Goal: Information Seeking & Learning: Learn about a topic

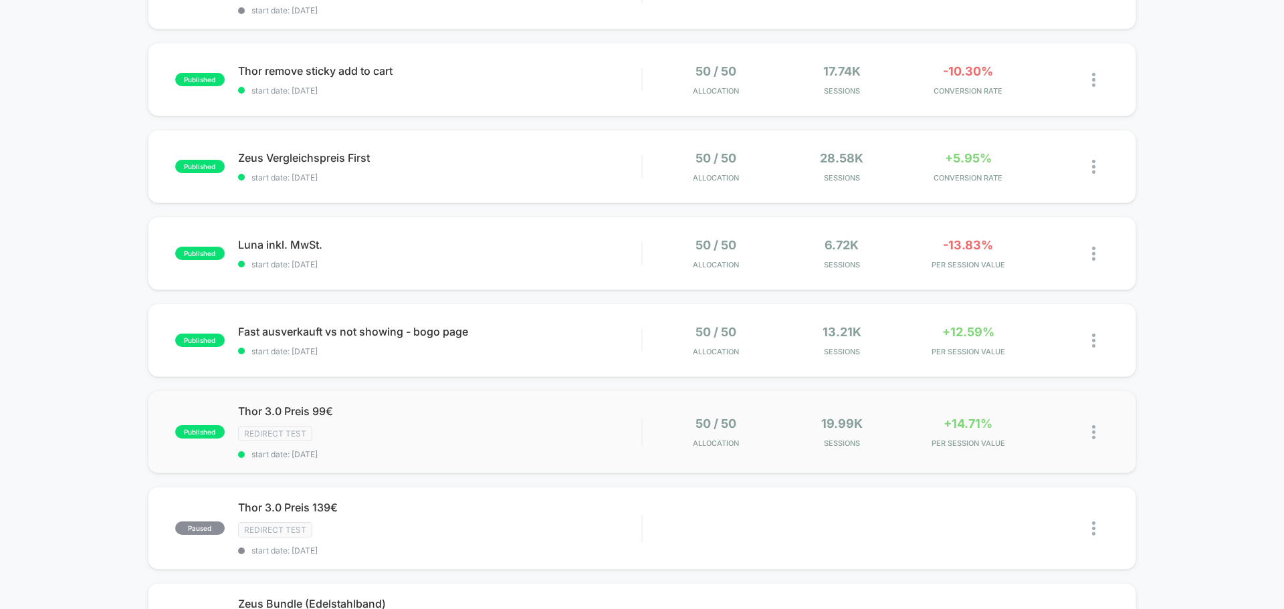
scroll to position [201, 0]
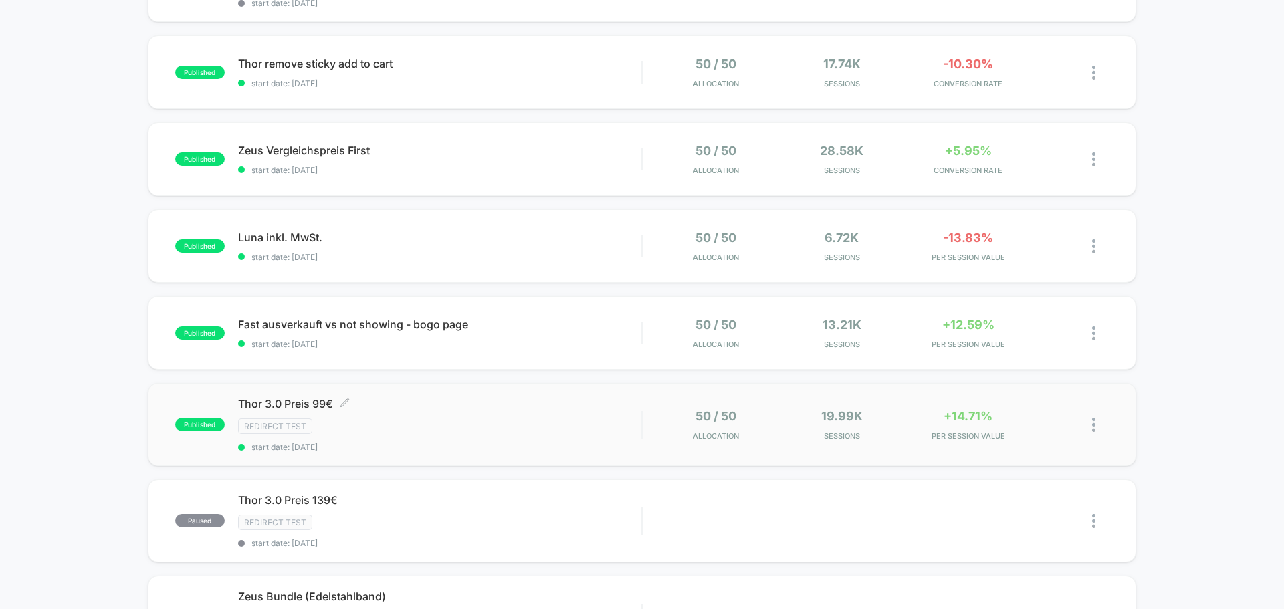
click at [501, 422] on div "Redirect Test" at bounding box center [439, 426] width 403 height 15
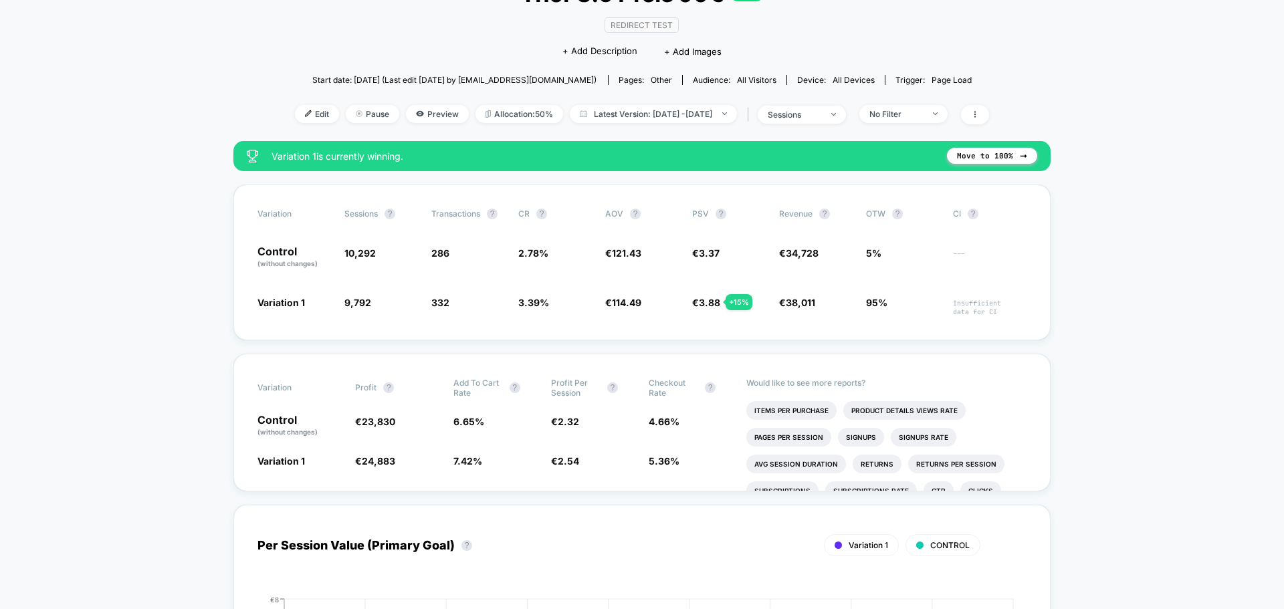
scroll to position [134, 0]
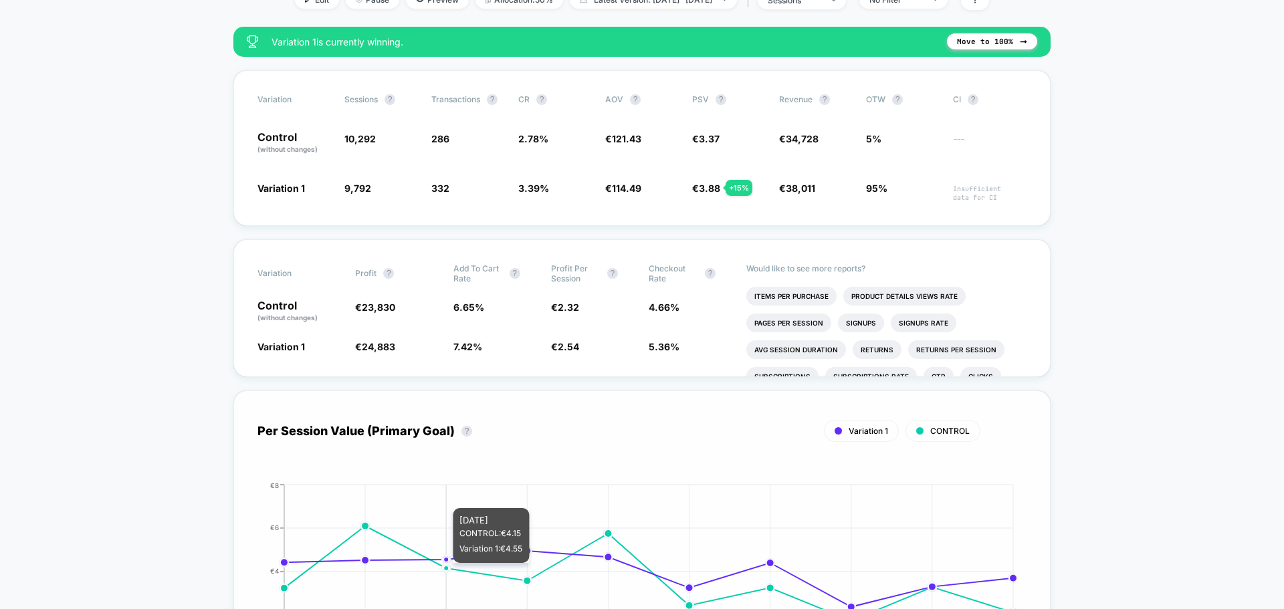
scroll to position [201, 0]
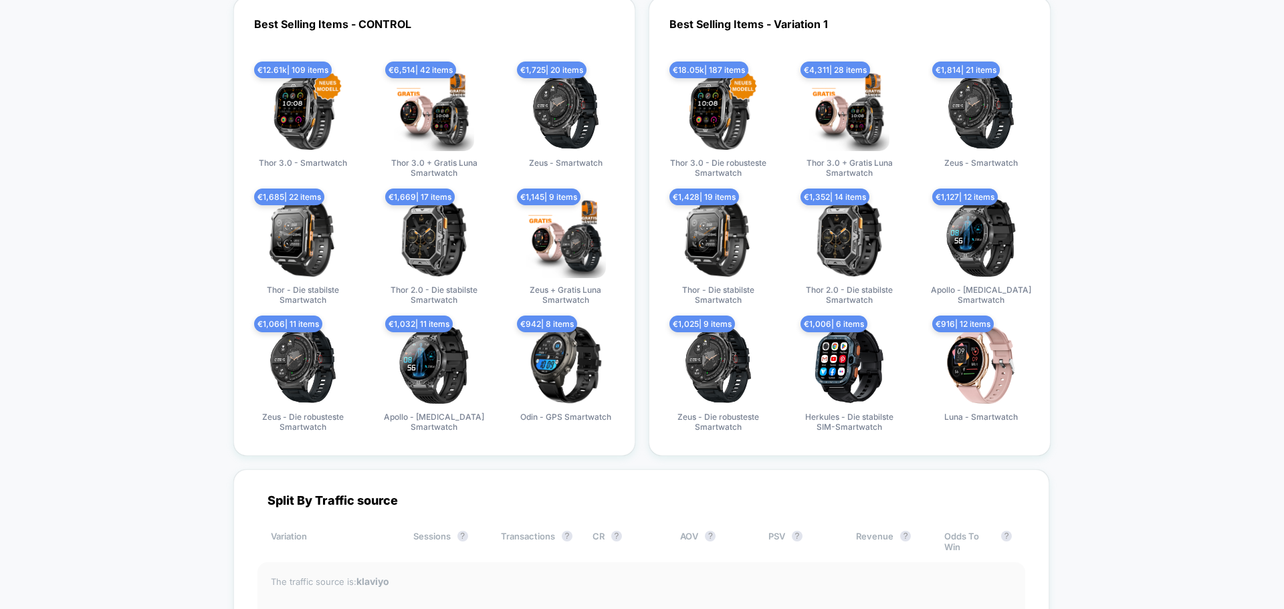
scroll to position [3878, 0]
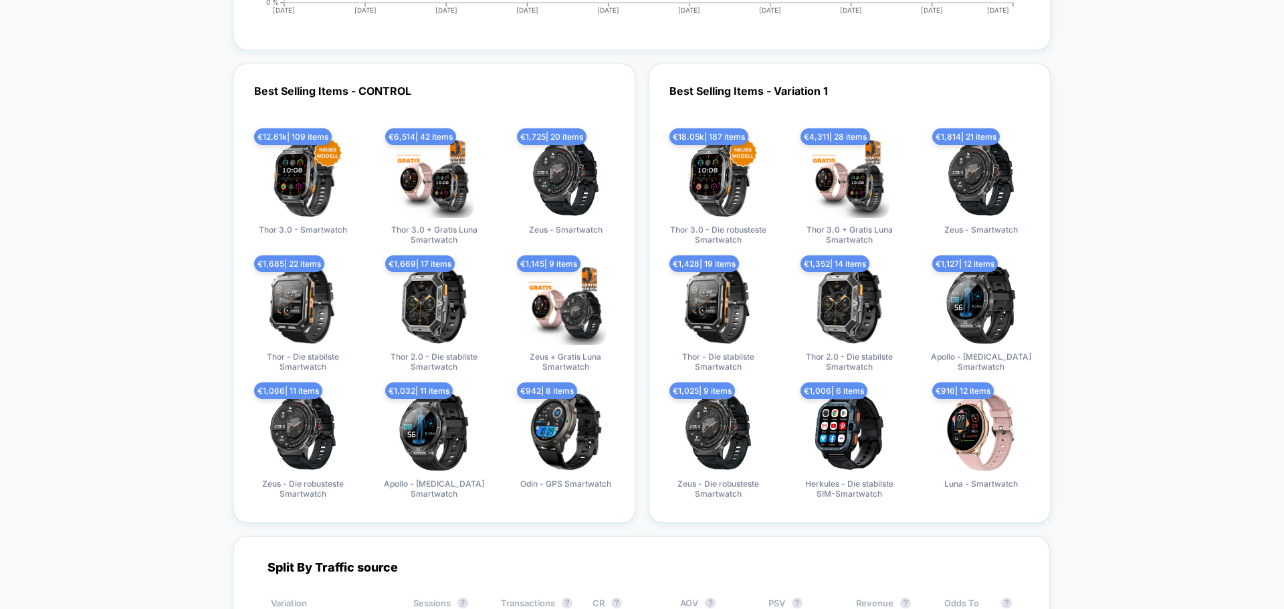
click at [641, 270] on div "Best Selling Items - CONTROL € 12.61k | 109 items Thor 3.0 - Smartwatch € 6,514…" at bounding box center [641, 293] width 817 height 459
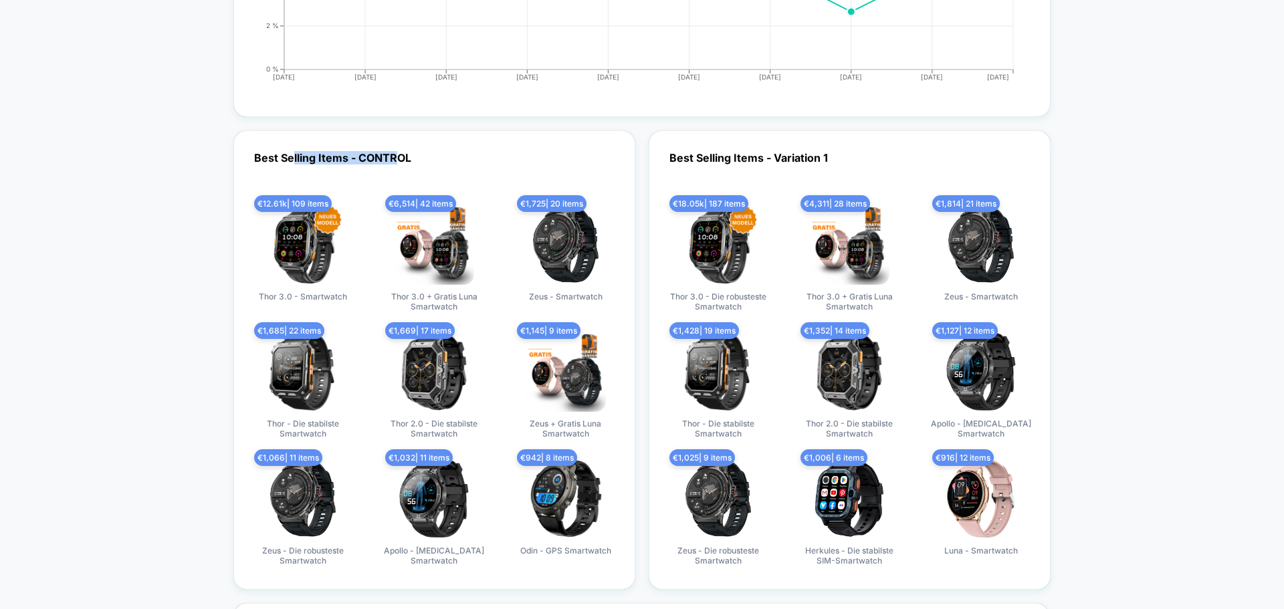
drag, startPoint x: 292, startPoint y: 156, endPoint x: 394, endPoint y: 162, distance: 103.2
click at [394, 162] on div "Best Selling Items - CONTROL € 12.61k | 109 items Thor 3.0 - Smartwatch € 6,514…" at bounding box center [434, 359] width 402 height 459
drag, startPoint x: 255, startPoint y: 159, endPoint x: 392, endPoint y: 156, distance: 136.4
click at [392, 156] on div "Best Selling Items - CONTROL € 12.61k | 109 items Thor 3.0 - Smartwatch € 6,514…" at bounding box center [434, 359] width 402 height 459
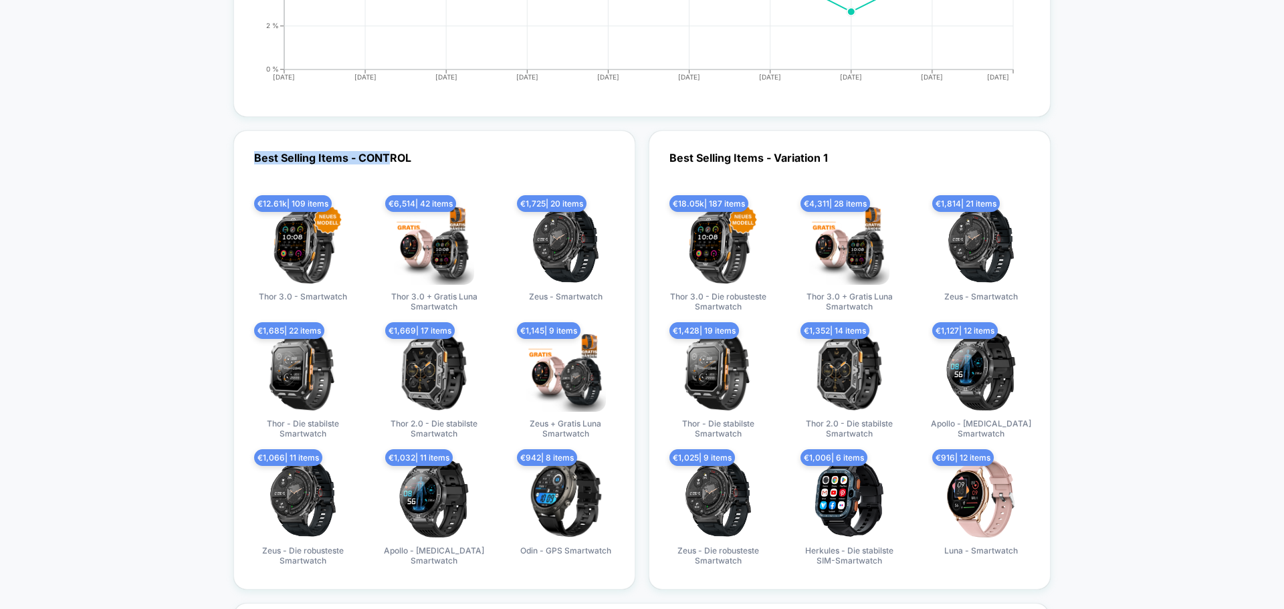
click at [389, 158] on div "Best Selling Items - CONTROL € 12.61k | 109 items Thor 3.0 - Smartwatch € 6,514…" at bounding box center [434, 359] width 402 height 459
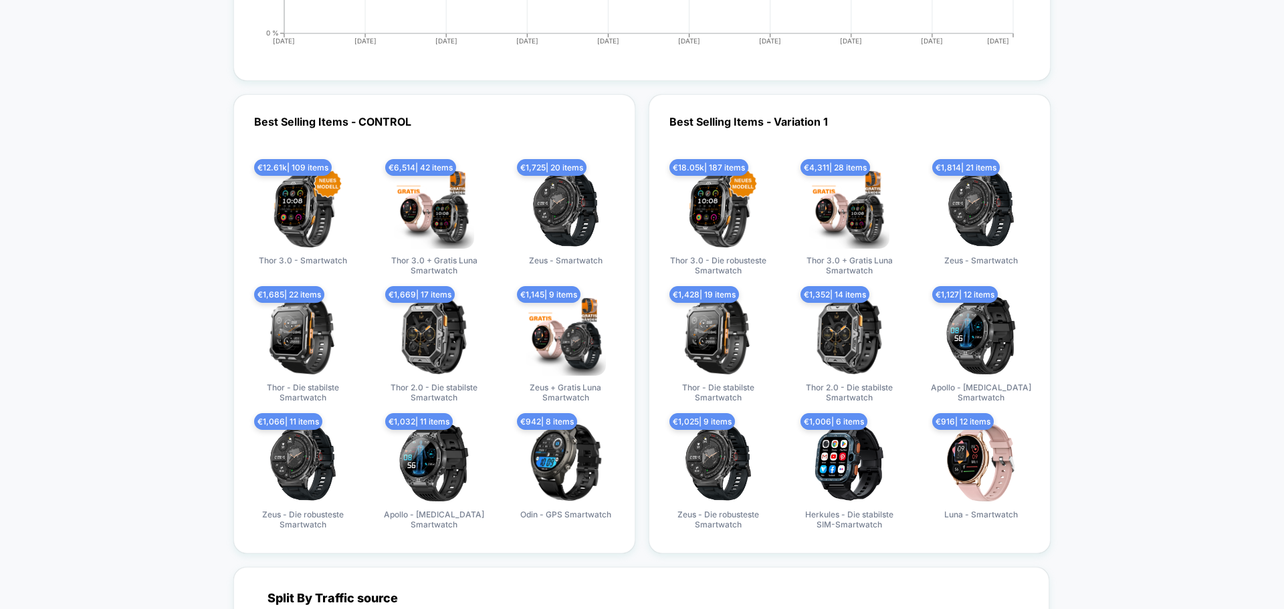
scroll to position [3878, 0]
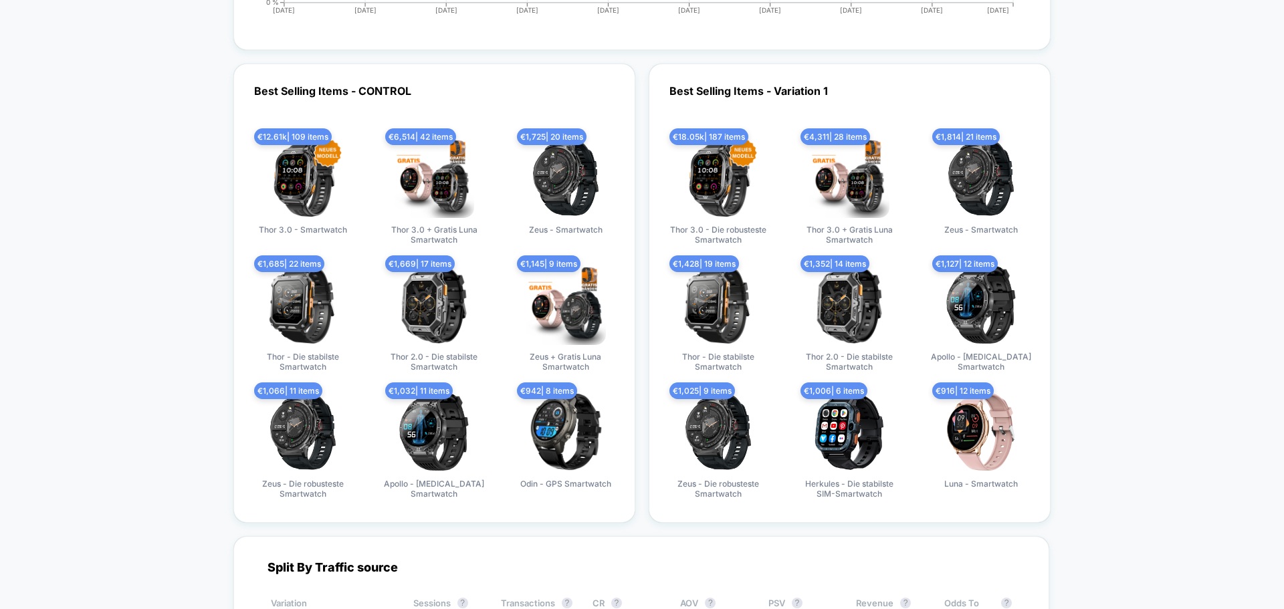
click at [642, 303] on div "Best Selling Items - CONTROL € 12.61k | 109 items Thor 3.0 - Smartwatch € 6,514…" at bounding box center [641, 293] width 817 height 459
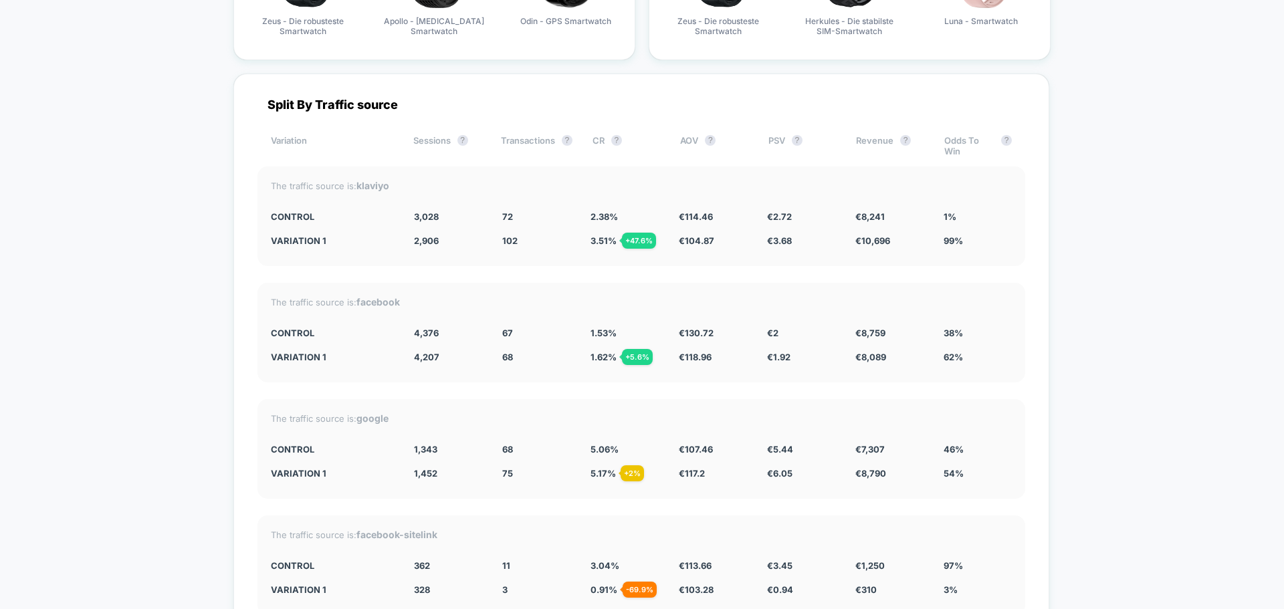
scroll to position [4346, 0]
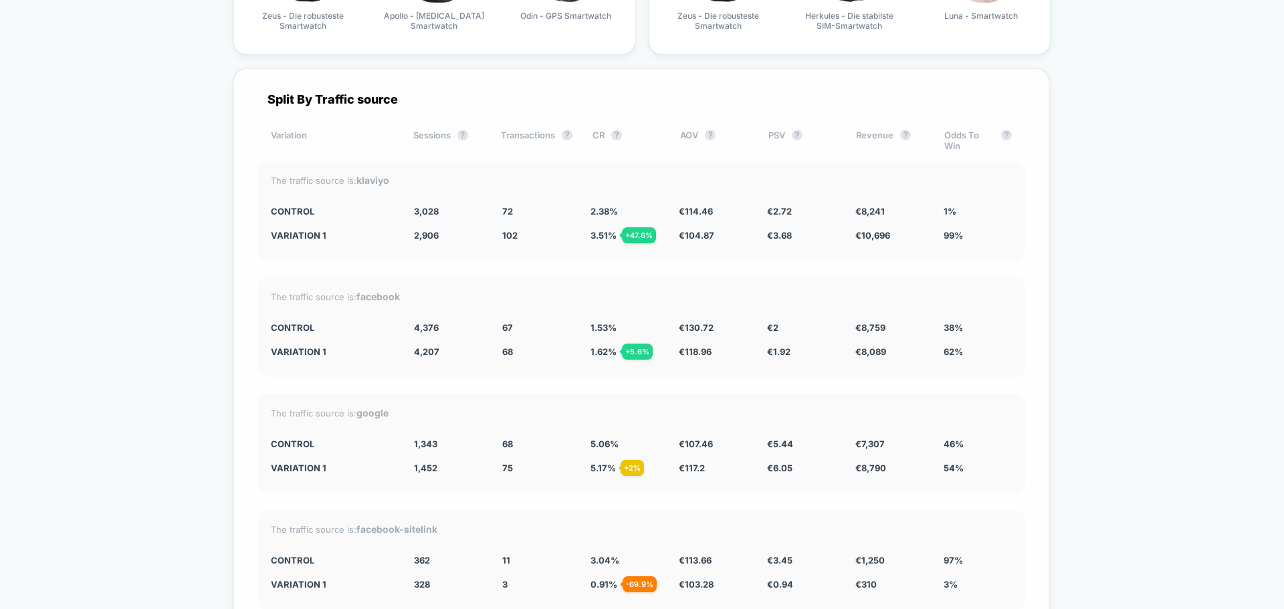
drag, startPoint x: 501, startPoint y: 233, endPoint x: 810, endPoint y: 240, distance: 308.3
click at [810, 240] on div "Variation 1 2,906 - 4 % 102 + 47.6 % 3.51 % + 47.6 % € 104.87 - 8.4 % € 3.68 + …" at bounding box center [641, 235] width 741 height 11
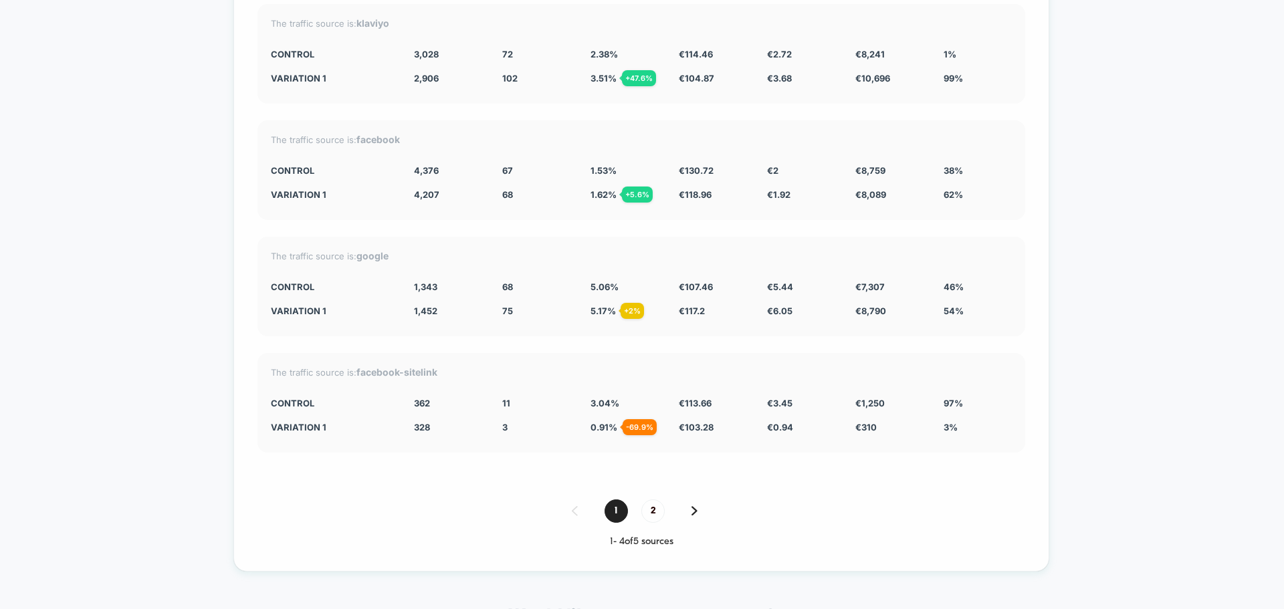
scroll to position [4480, 0]
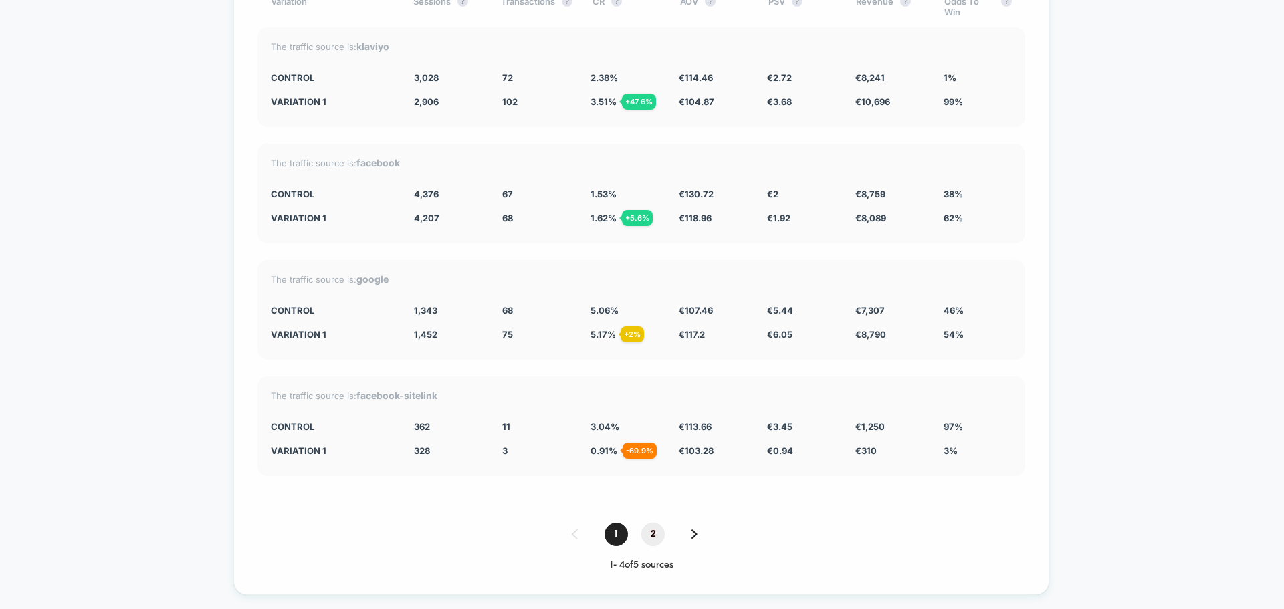
click at [655, 531] on span "2" at bounding box center [652, 534] width 23 height 23
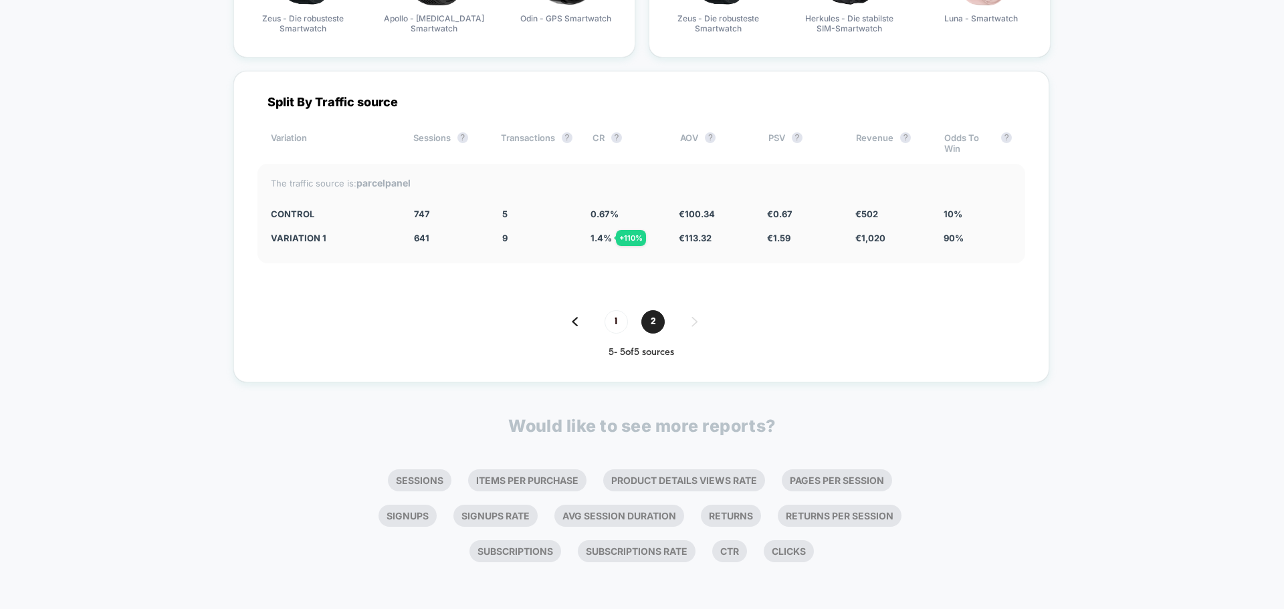
scroll to position [4343, 0]
click at [616, 325] on span "1" at bounding box center [615, 321] width 23 height 23
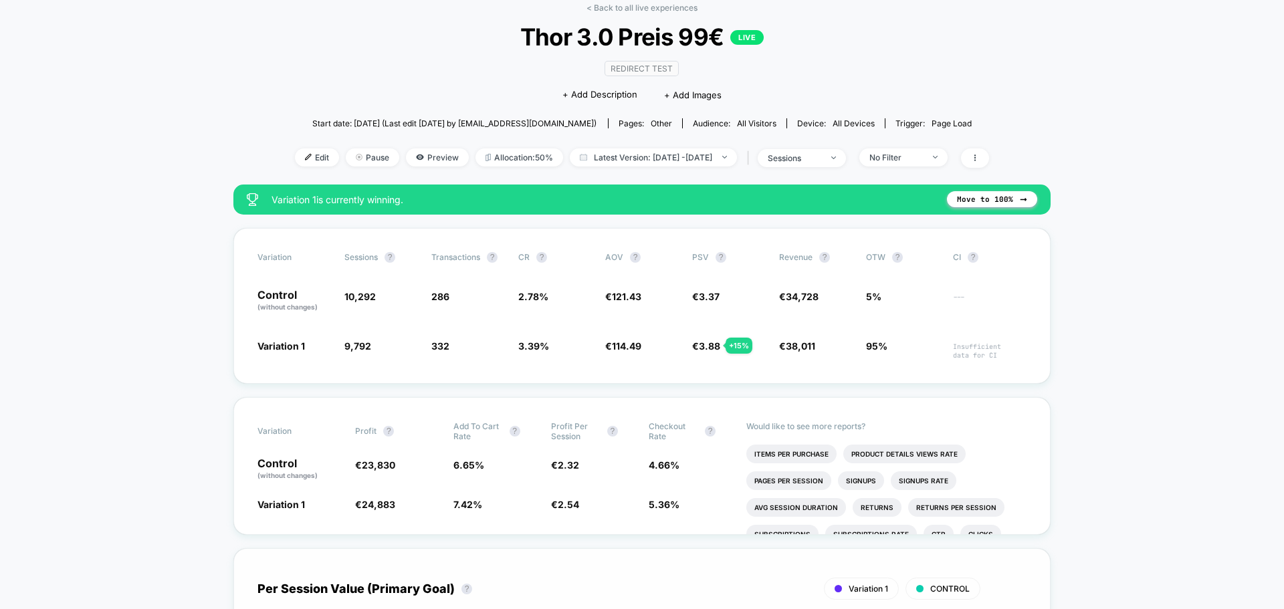
scroll to position [0, 0]
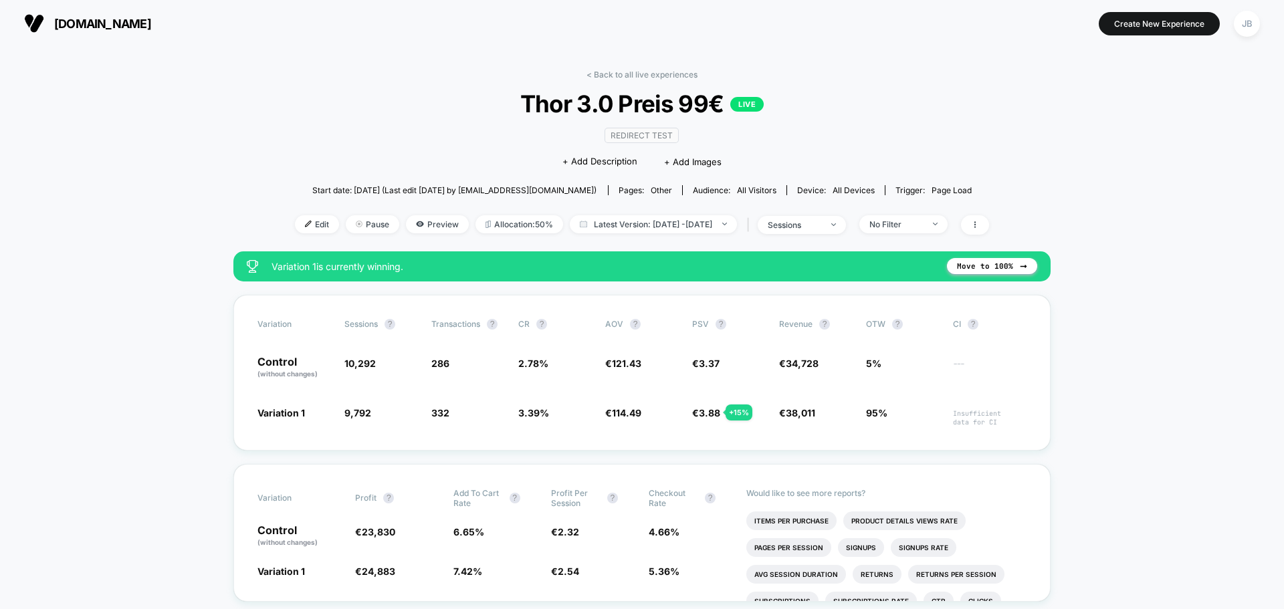
click at [877, 221] on div "Edit Pause Preview Allocation: 50% Latest Version: [DATE] - [DATE] | sessions N…" at bounding box center [642, 224] width 694 height 19
click at [846, 223] on span "sessions" at bounding box center [802, 225] width 88 height 18
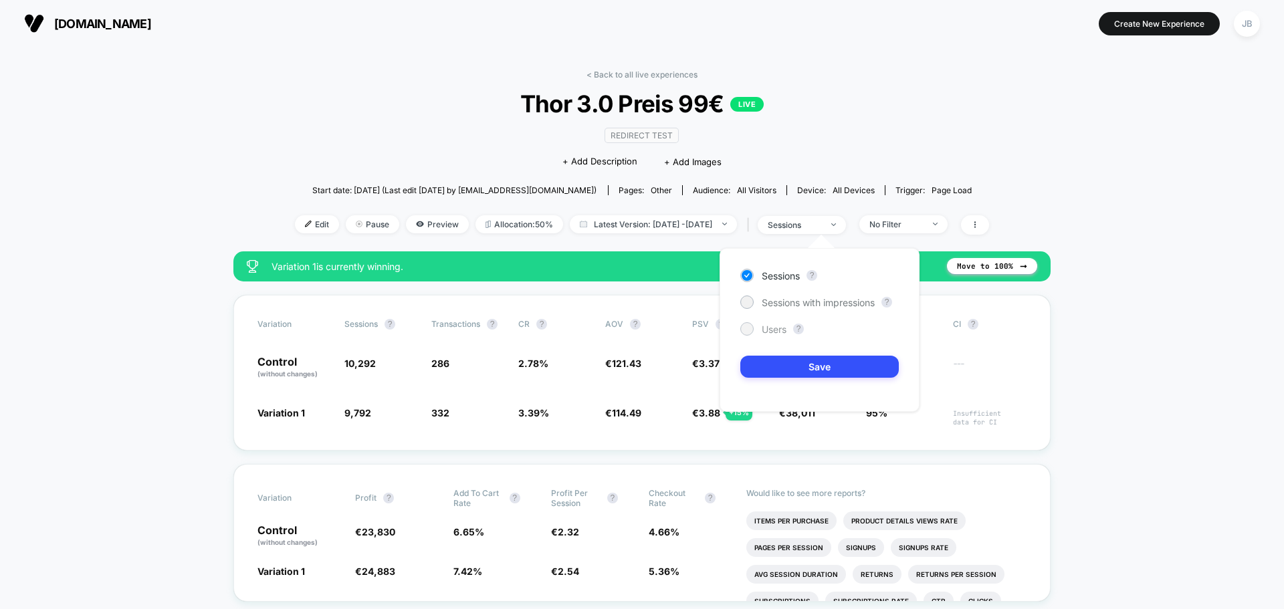
click at [749, 332] on div at bounding box center [747, 329] width 10 height 10
click at [813, 372] on button "Save" at bounding box center [819, 367] width 158 height 22
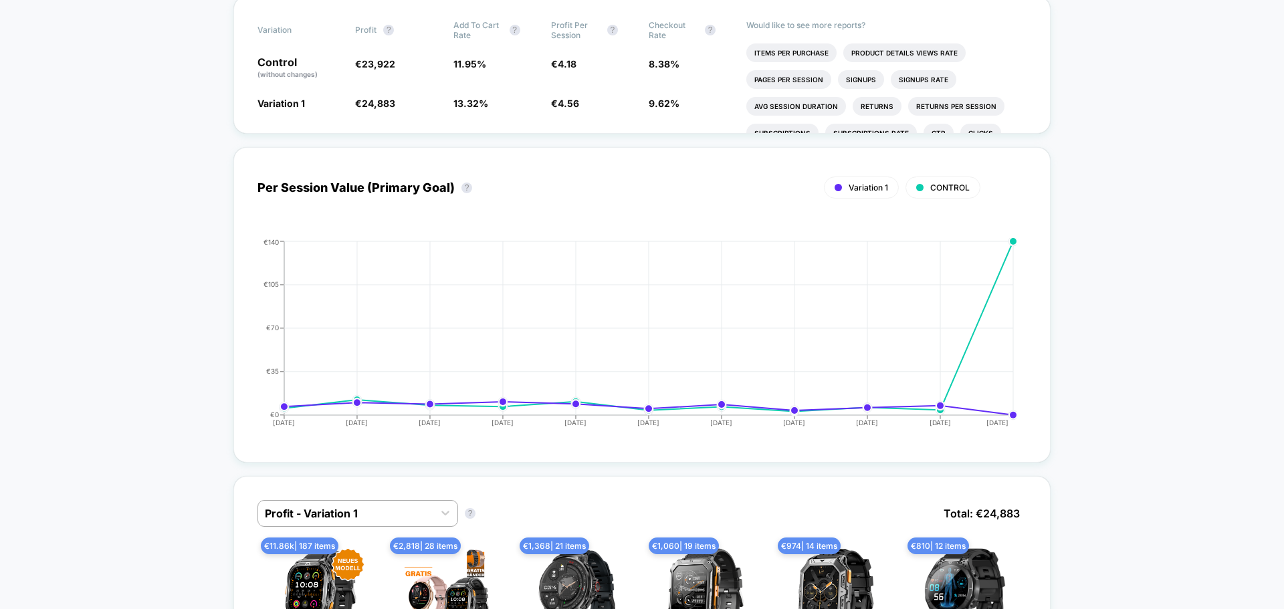
scroll to position [134, 0]
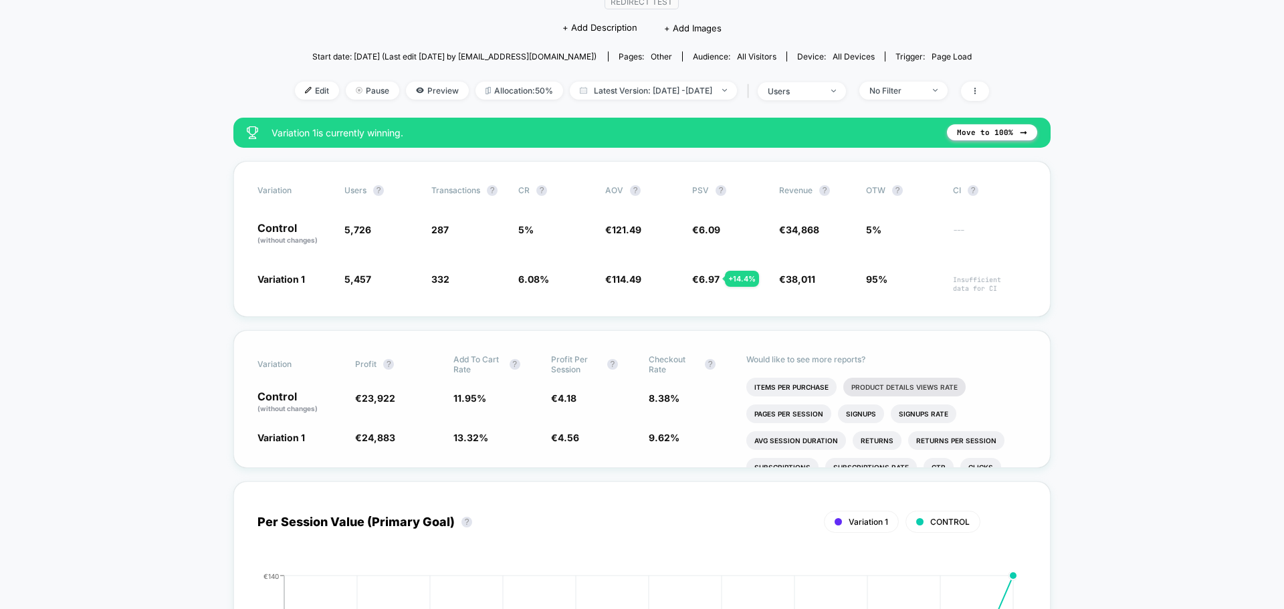
click at [898, 392] on li "Product Details Views Rate" at bounding box center [904, 387] width 122 height 19
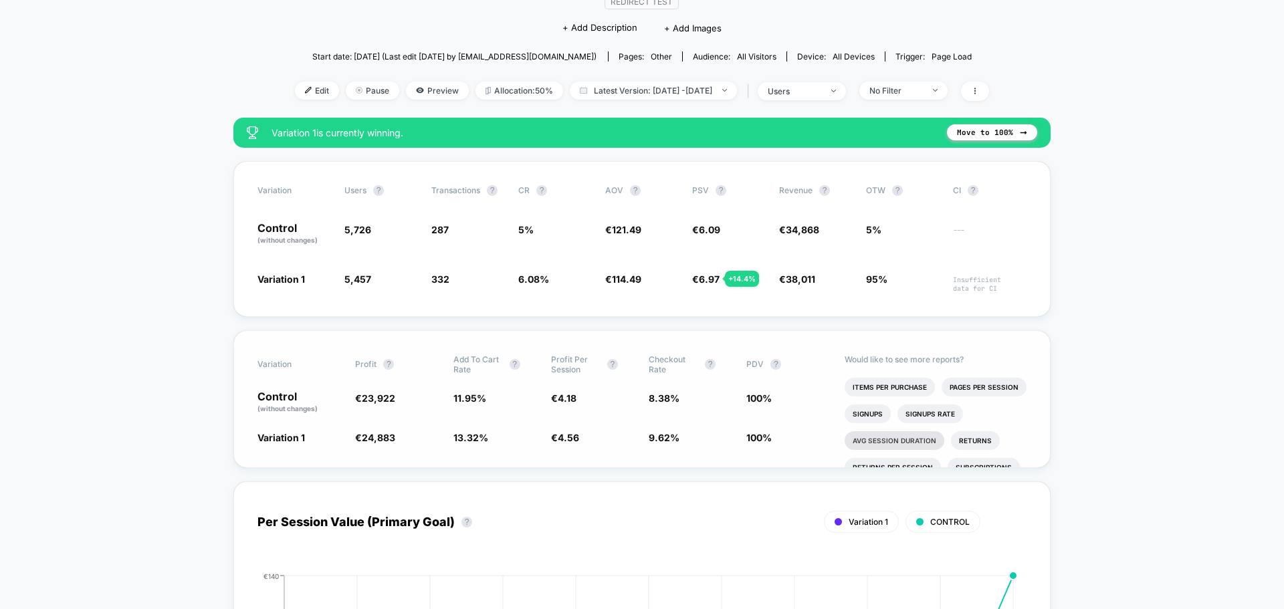
click at [911, 435] on li "Avg Session Duration" at bounding box center [894, 440] width 100 height 19
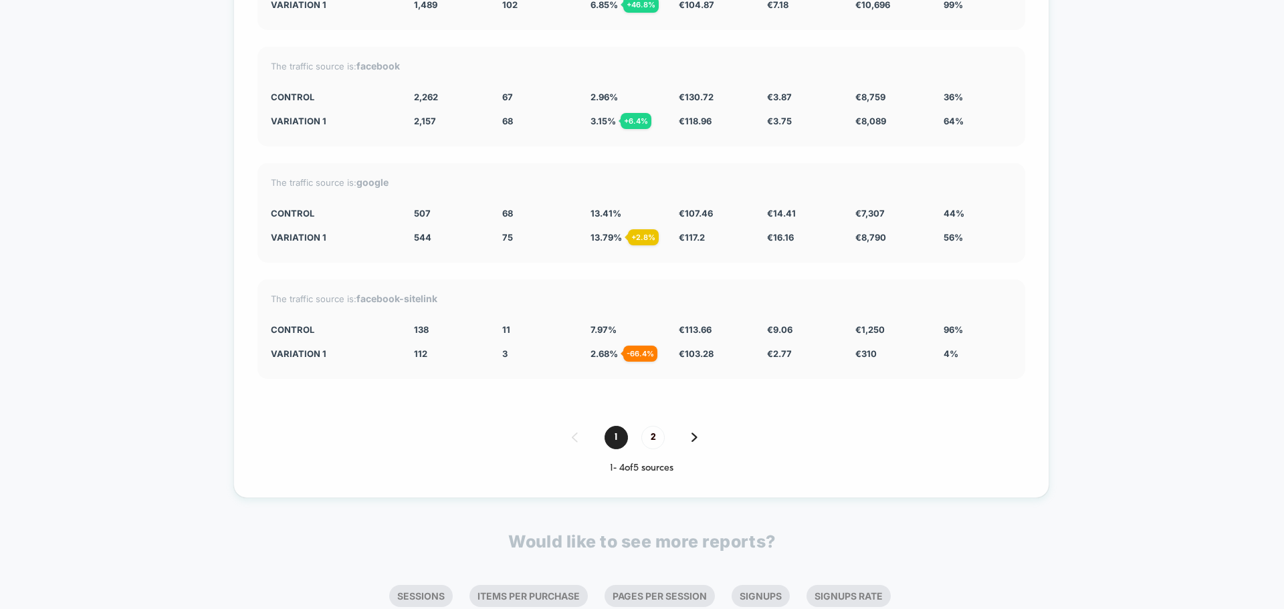
scroll to position [4680, 0]
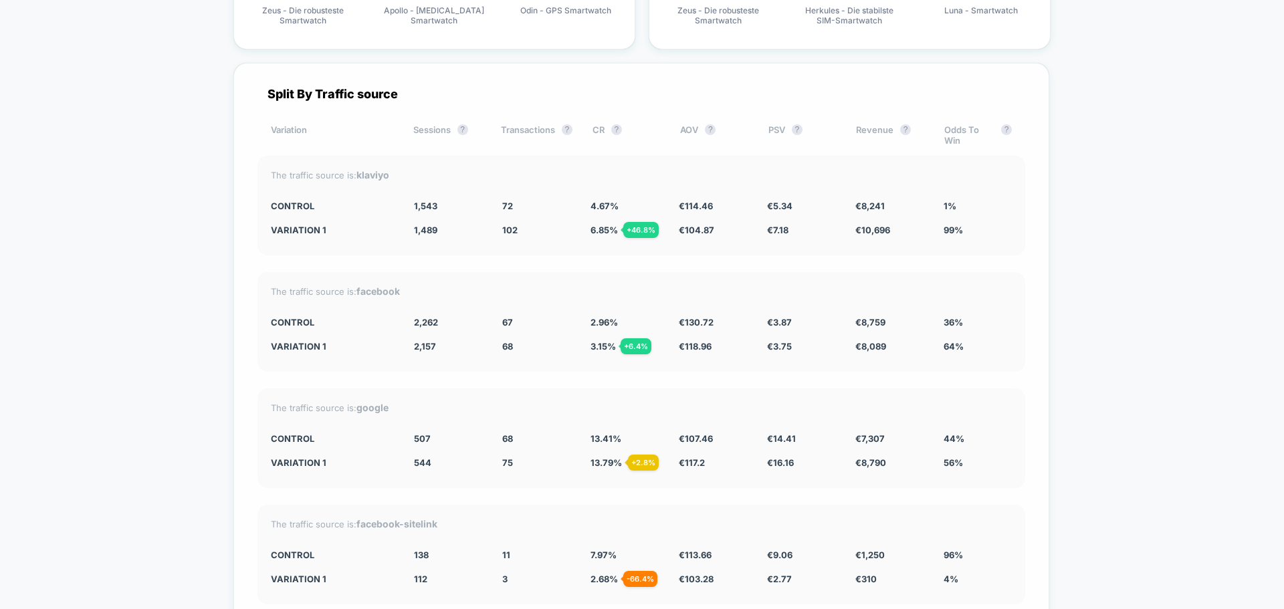
drag, startPoint x: 290, startPoint y: 97, endPoint x: 421, endPoint y: 96, distance: 130.4
click at [421, 96] on div "Split By Traffic source" at bounding box center [641, 94] width 768 height 14
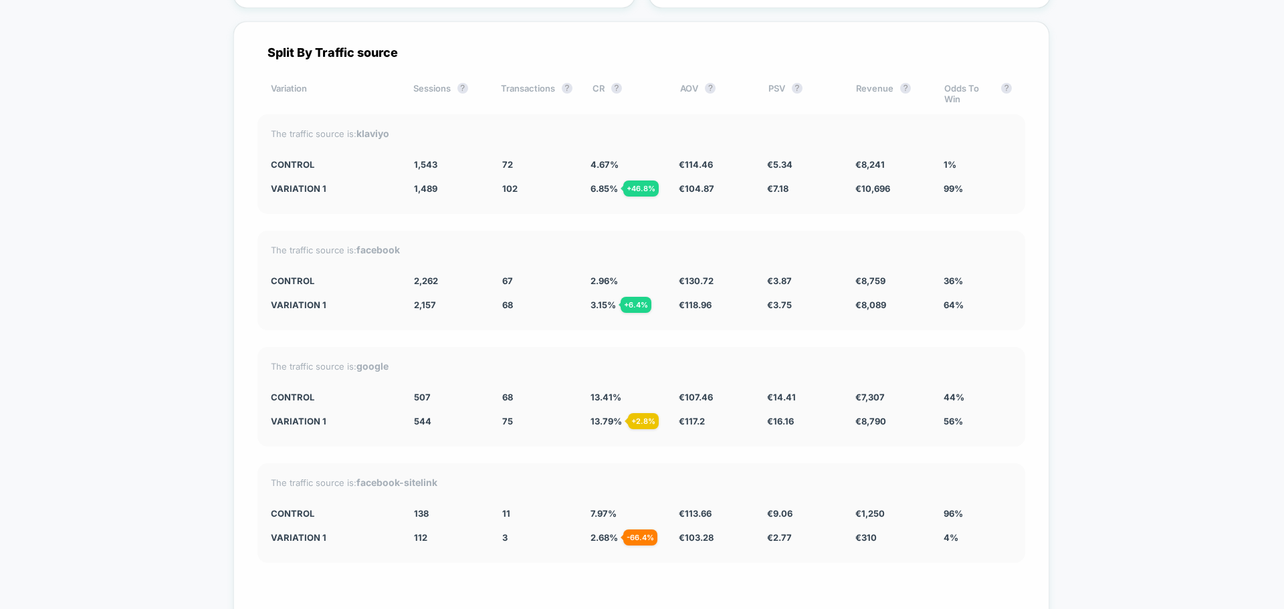
scroll to position [4754, 0]
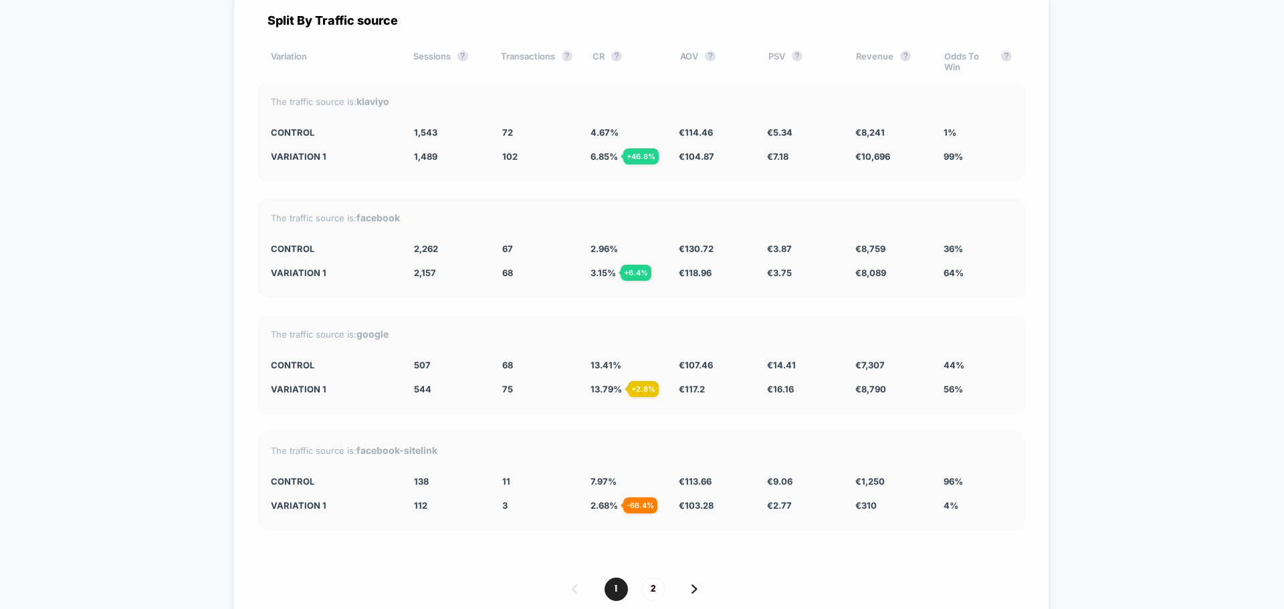
click at [649, 189] on div "Split By Traffic source Variation Sessions ? Transactions ? CR ? AOV ? PSV ? Re…" at bounding box center [641, 319] width 816 height 661
click at [652, 189] on div "Split By Traffic source Variation Sessions ? Transactions ? CR ? AOV ? PSV ? Re…" at bounding box center [641, 319] width 816 height 661
click at [258, 287] on div "The traffic source is: facebook CONTROL 2,262 67 2.96 % € 130.72 € 3.87 € 8,759…" at bounding box center [641, 249] width 768 height 100
